Goal: Information Seeking & Learning: Learn about a topic

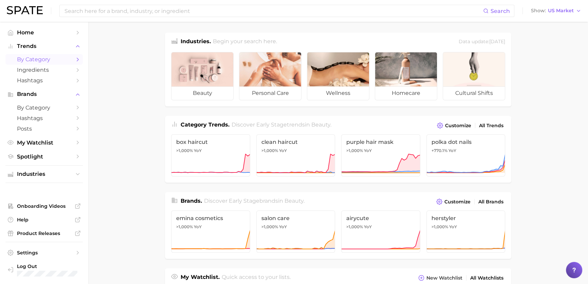
click at [56, 60] on span "by Category" at bounding box center [44, 59] width 54 height 6
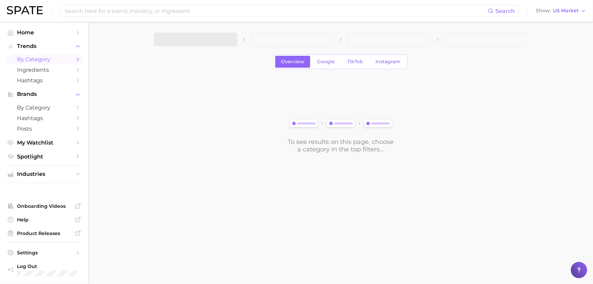
click at [207, 44] on span at bounding box center [195, 40] width 83 height 14
click at [207, 38] on span "1. Choose Category" at bounding box center [185, 39] width 51 height 6
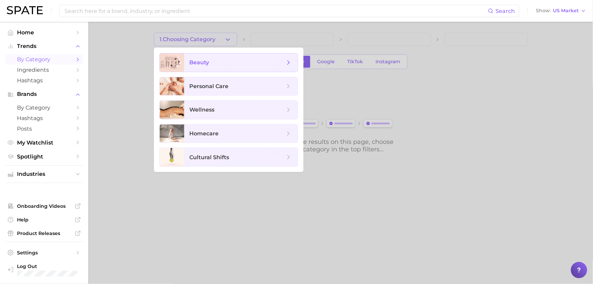
click at [218, 66] on span "beauty" at bounding box center [240, 62] width 113 height 18
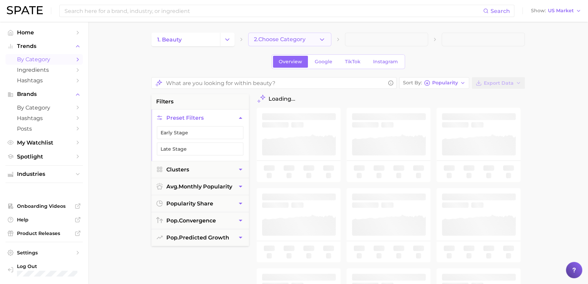
click at [314, 42] on button "2. Choose Category" at bounding box center [289, 40] width 83 height 14
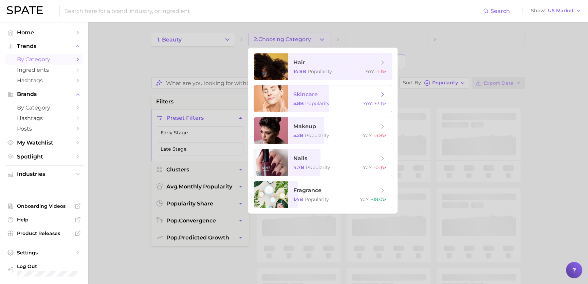
click at [315, 93] on span "skincare" at bounding box center [305, 94] width 24 height 6
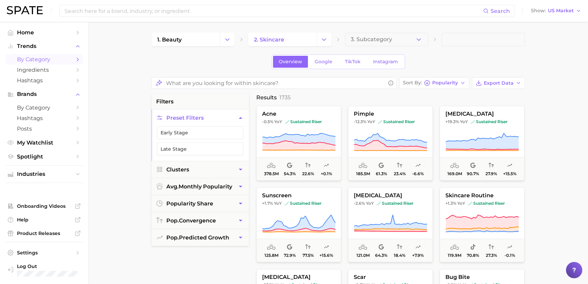
click at [187, 265] on div "filters Preset Filters Early Stage Late Stage Clusters avg. monthly popularity …" at bounding box center [200, 263] width 97 height 339
click at [422, 37] on icon "button" at bounding box center [418, 39] width 7 height 7
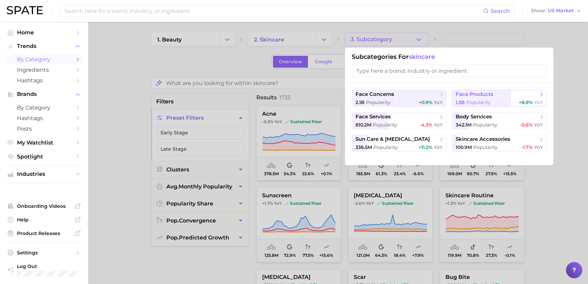
click at [504, 96] on span "face products" at bounding box center [497, 94] width 83 height 7
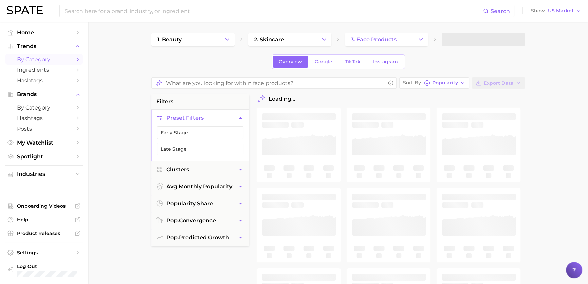
click at [529, 41] on main "1. beauty 2. skincare 3. face products Overview Google TikTok Instagram Sort By…" at bounding box center [338, 280] width 500 height 517
click at [519, 39] on icon "button" at bounding box center [515, 39] width 7 height 7
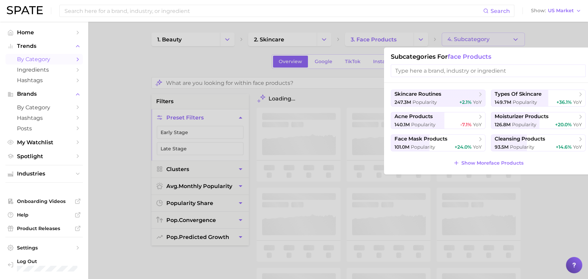
click at [459, 73] on input "search" at bounding box center [488, 71] width 195 height 13
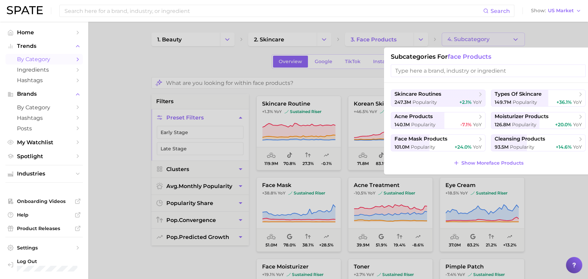
type input "s"
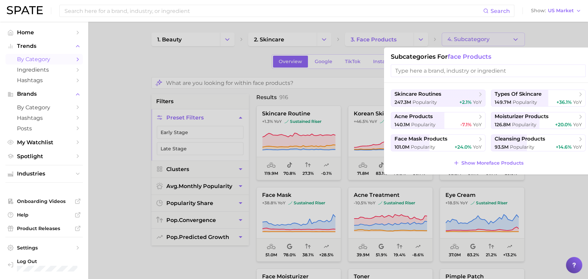
type input "ㅔ"
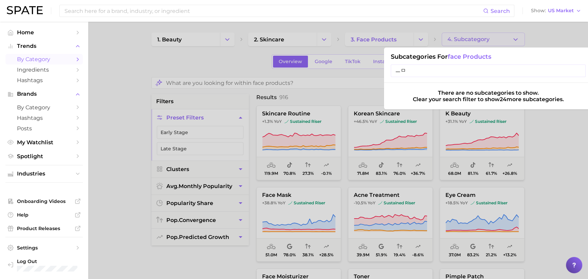
type input "ㅡ"
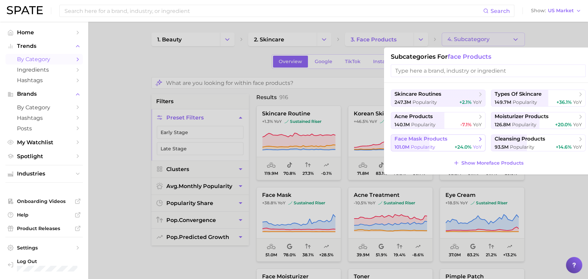
click at [472, 136] on span "face mask products" at bounding box center [436, 139] width 83 height 7
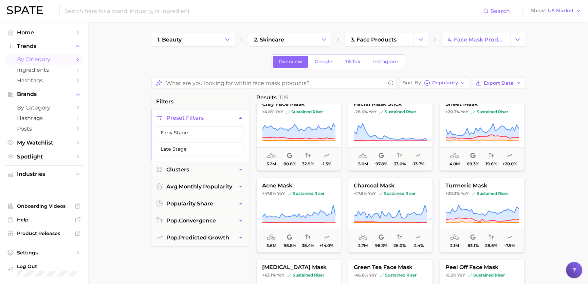
scroll to position [92, 0]
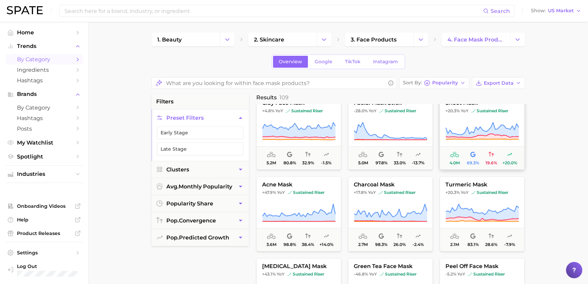
click at [467, 132] on icon at bounding box center [482, 129] width 73 height 15
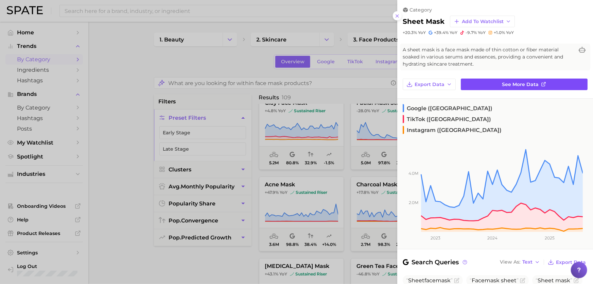
click at [487, 85] on link "See more data" at bounding box center [524, 84] width 127 height 12
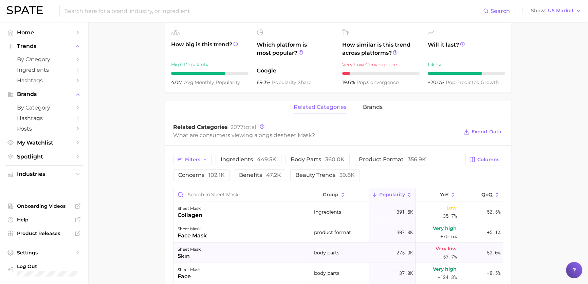
scroll to position [309, 0]
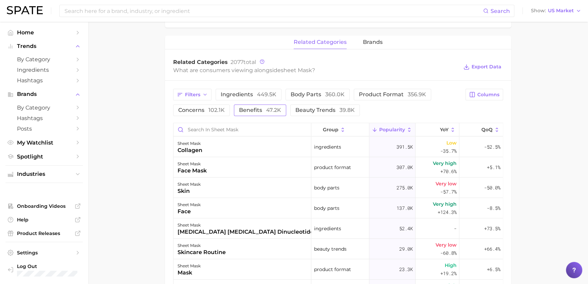
click at [256, 109] on span "benefits 47.2k" at bounding box center [260, 109] width 42 height 5
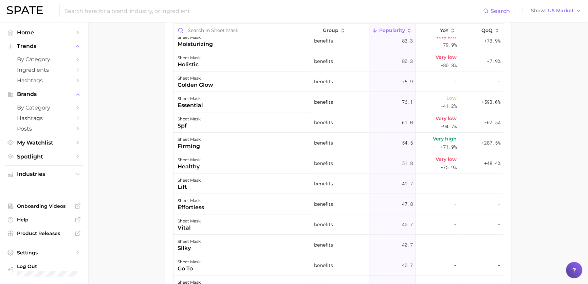
scroll to position [463, 0]
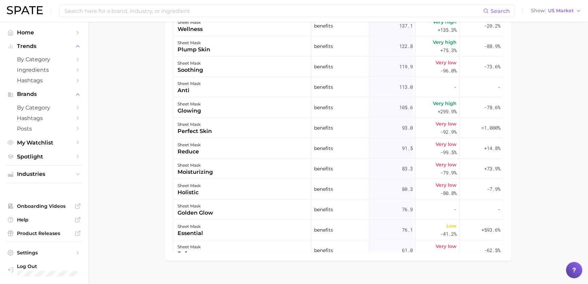
drag, startPoint x: 552, startPoint y: 159, endPoint x: 468, endPoint y: 65, distance: 126.0
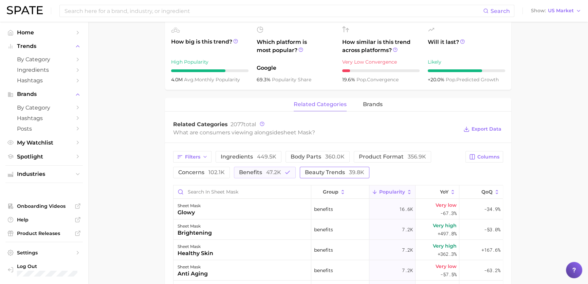
scroll to position [247, 0]
click at [182, 171] on span "concerns 102.1k" at bounding box center [201, 171] width 47 height 5
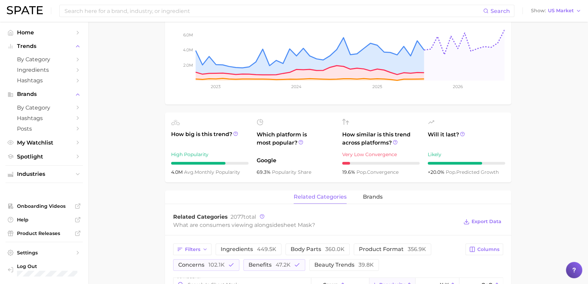
scroll to position [278, 0]
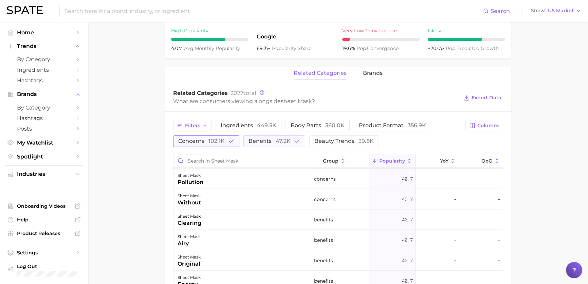
click at [217, 138] on button "concerns 102.1k" at bounding box center [206, 141] width 66 height 12
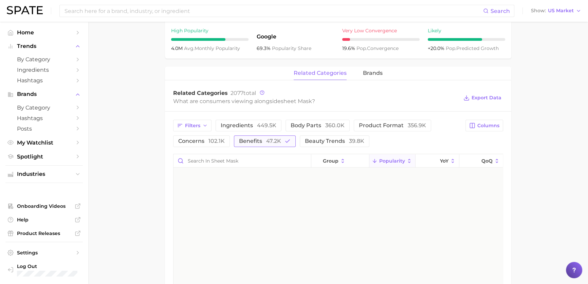
scroll to position [0, 0]
click at [256, 139] on span "benefits 47.2k" at bounding box center [260, 140] width 42 height 5
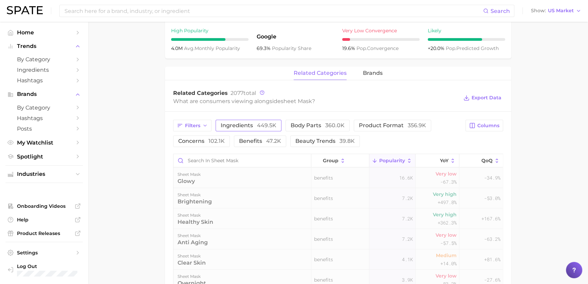
click at [249, 127] on span "ingredients 449.5k" at bounding box center [249, 125] width 56 height 5
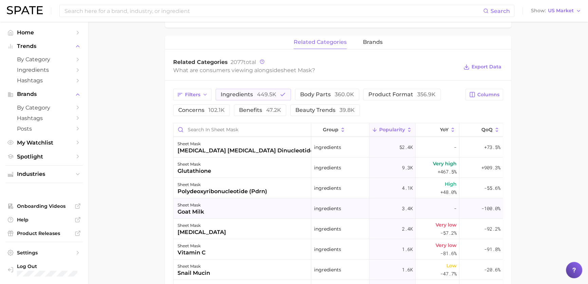
scroll to position [31, 0]
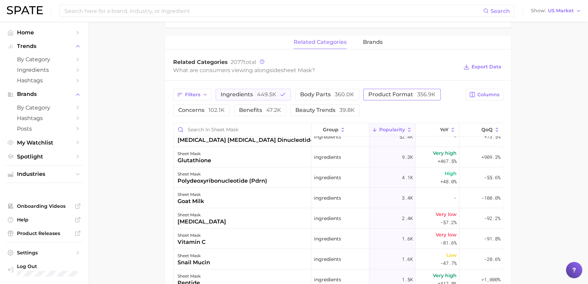
click at [366, 95] on button "product format 356.9k" at bounding box center [401, 95] width 77 height 12
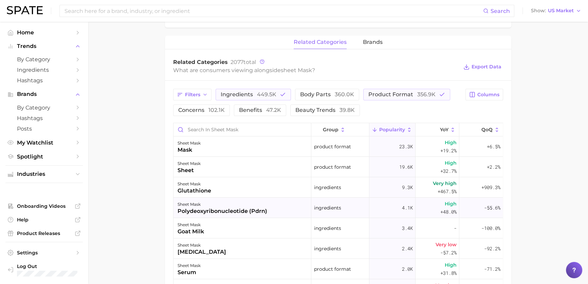
scroll to position [0, 0]
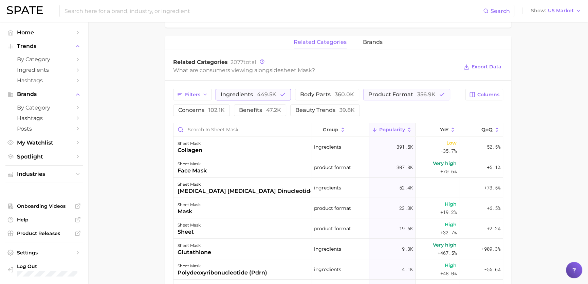
click at [285, 99] on button "ingredients 449.5k" at bounding box center [253, 95] width 75 height 12
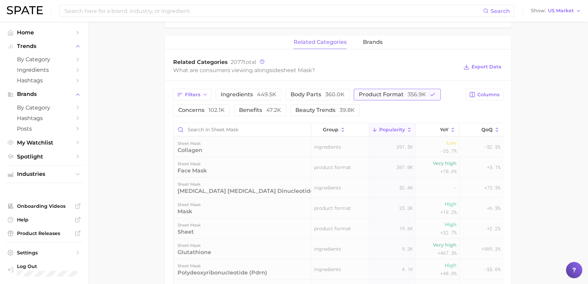
click at [419, 94] on span "356.9k" at bounding box center [417, 94] width 18 height 6
click at [325, 110] on span "beauty trends 39.8k" at bounding box center [325, 109] width 59 height 5
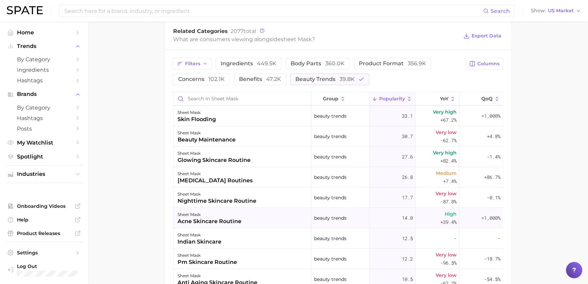
scroll to position [247, 0]
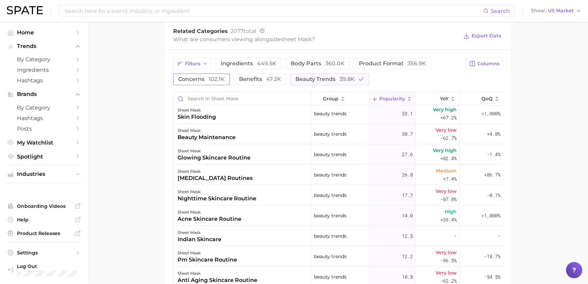
click at [218, 77] on span "102.1k" at bounding box center [217, 79] width 16 height 6
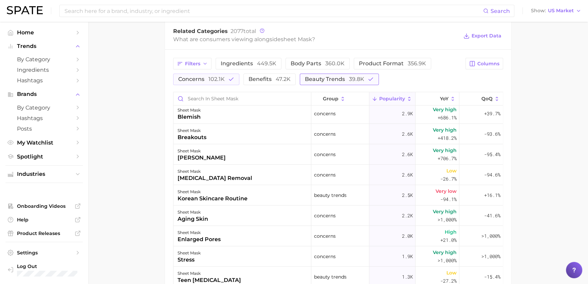
click at [315, 77] on span "beauty trends 39.8k" at bounding box center [334, 78] width 59 height 5
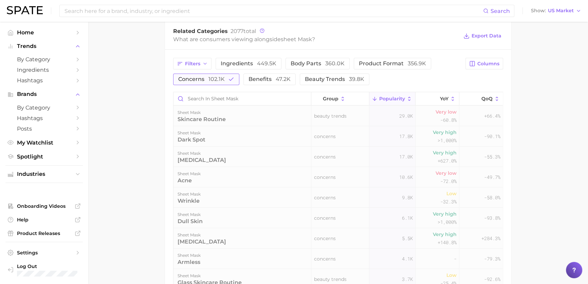
click at [218, 79] on span "102.1k" at bounding box center [217, 79] width 16 height 6
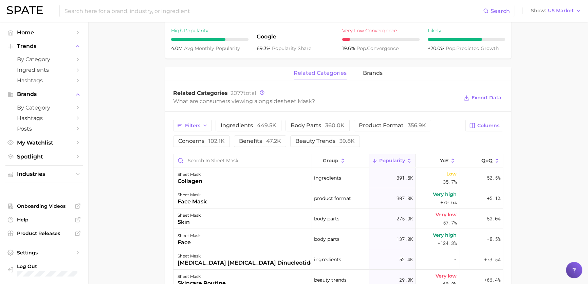
scroll to position [309, 0]
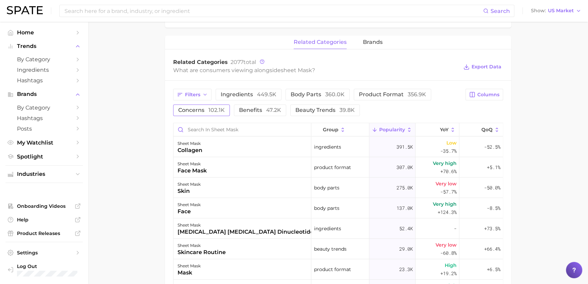
click at [220, 108] on span "102.1k" at bounding box center [217, 110] width 16 height 6
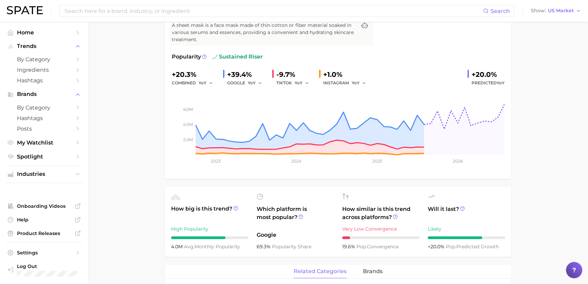
scroll to position [123, 0]
